Goal: Communication & Community: Connect with others

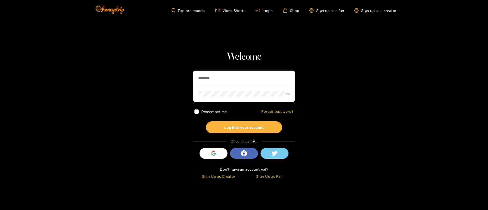
click at [235, 74] on input "*********" at bounding box center [244, 78] width 102 height 15
type input "*"
type input "**********"
click at [240, 127] on button "Log into your account" at bounding box center [244, 128] width 76 height 12
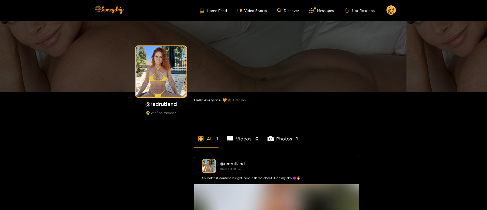
click at [318, 17] on div "Home Feed Video Shorts Discover Messages Notifications 0 videos discover messag…" at bounding box center [243, 10] width 305 height 21
click at [324, 8] on div "Messages" at bounding box center [322, 11] width 24 height 6
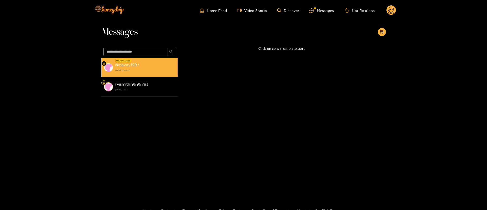
click at [134, 68] on div "@ davey1997 1 October 2025 00:00" at bounding box center [145, 67] width 60 height 11
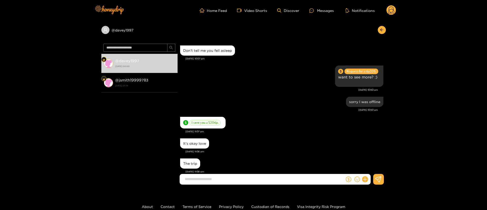
scroll to position [519, 0]
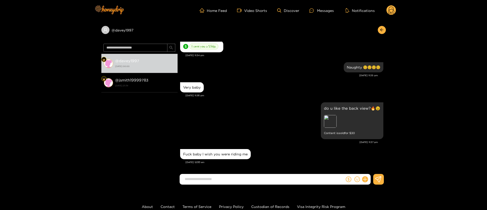
click at [269, 122] on div "do u like the back view?🔥😉 Preview Content is sold for $ 30" at bounding box center [281, 120] width 203 height 39
click at [332, 126] on div "Preview" at bounding box center [330, 121] width 13 height 13
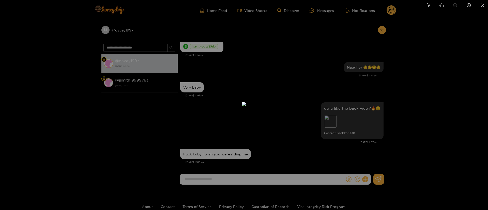
click at [377, 78] on div at bounding box center [244, 105] width 488 height 210
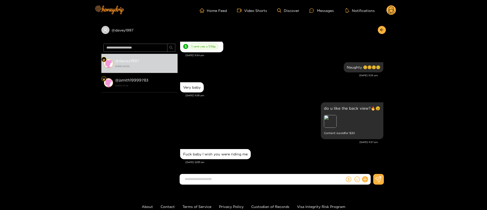
click at [241, 178] on input at bounding box center [263, 179] width 162 height 8
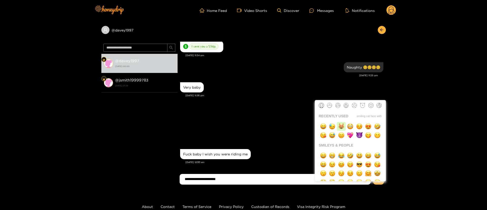
click at [343, 126] on img "button" at bounding box center [341, 126] width 6 height 6
type input "**********"
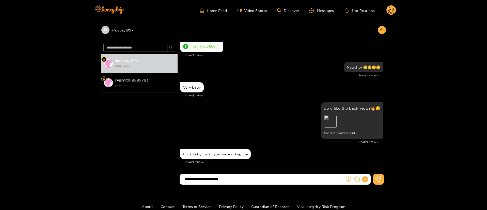
click at [257, 181] on input "**********" at bounding box center [263, 179] width 162 height 8
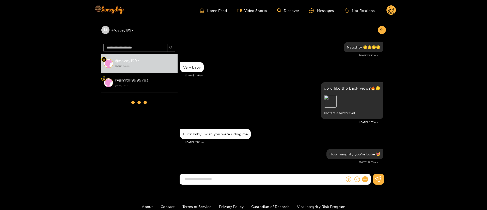
click at [253, 62] on div "Very baby" at bounding box center [281, 67] width 203 height 13
click at [348, 178] on icon "dollar" at bounding box center [349, 180] width 6 height 6
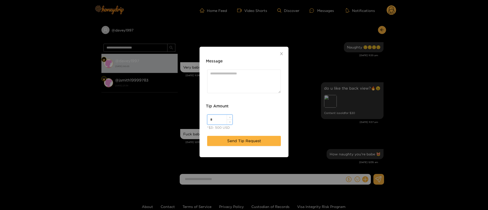
click at [219, 117] on input "*" at bounding box center [219, 120] width 25 height 10
type input "**"
click at [235, 143] on span "Send Tip Request" at bounding box center [244, 141] width 34 height 6
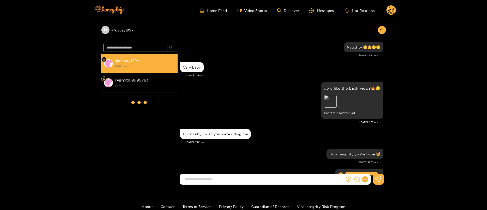
scroll to position [564, 0]
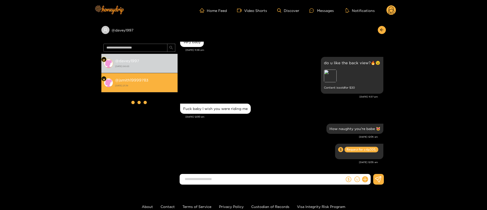
click at [128, 79] on strong "@ jsmith19999783" at bounding box center [131, 80] width 33 height 4
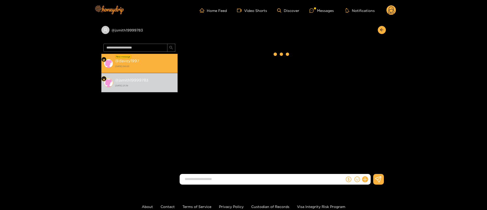
click at [153, 62] on div "@ davey1997 1 October 2025 00:05" at bounding box center [145, 63] width 60 height 11
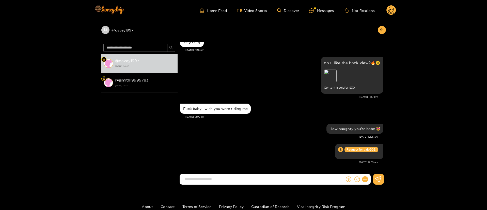
click at [395, 10] on circle at bounding box center [392, 10] width 10 height 10
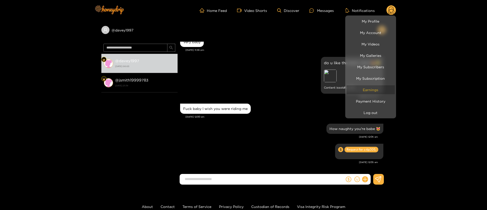
scroll to position [513, 0]
click at [377, 112] on button "Log out" at bounding box center [371, 112] width 48 height 9
